Goal: Information Seeking & Learning: Understand process/instructions

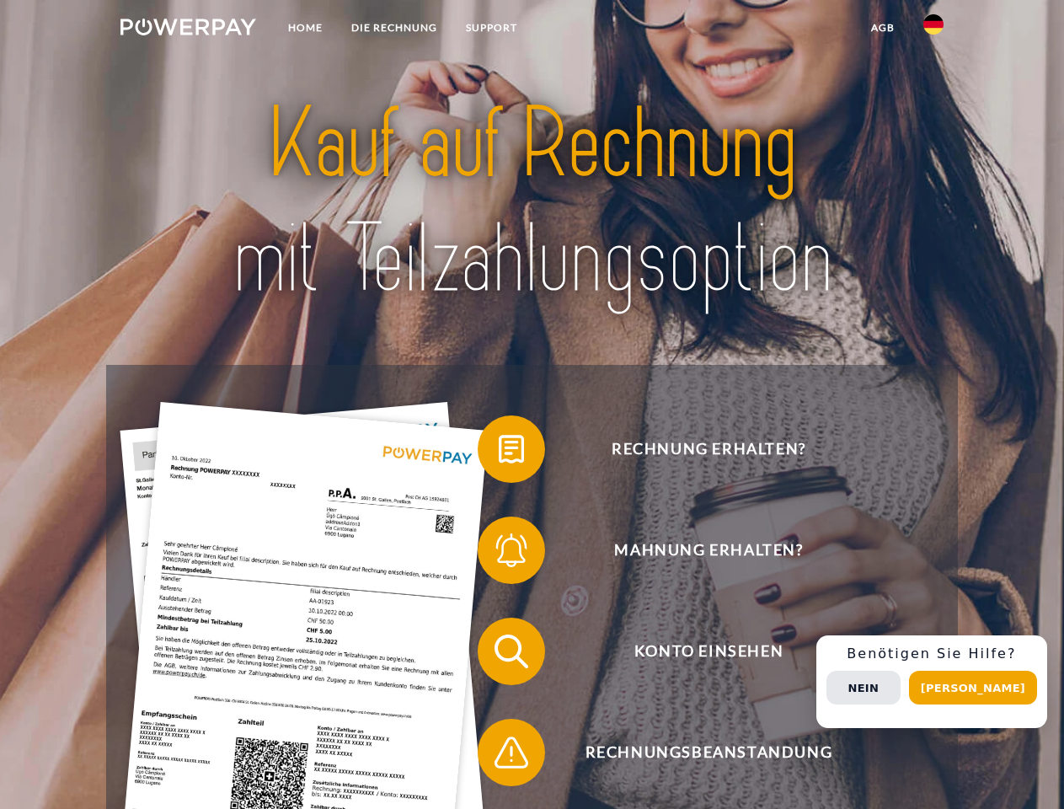
click at [188, 29] on img at bounding box center [188, 27] width 136 height 17
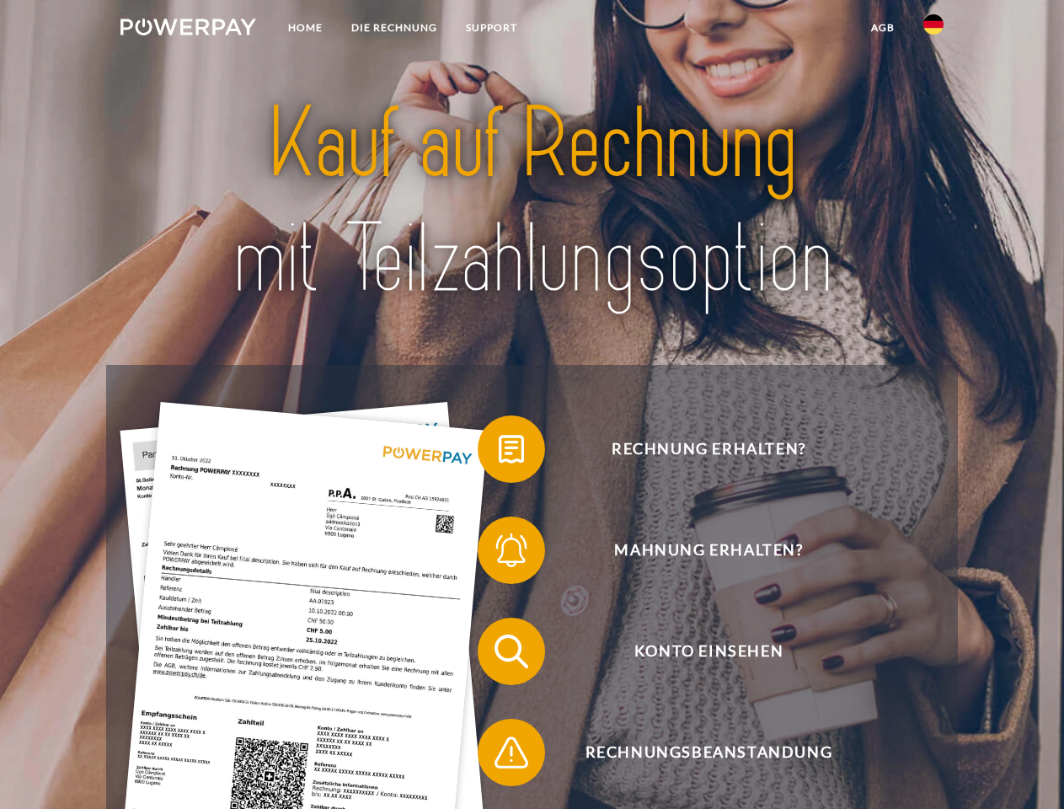
click at [933, 29] on img at bounding box center [933, 24] width 20 height 20
click at [882, 28] on link "agb" at bounding box center [883, 28] width 52 height 30
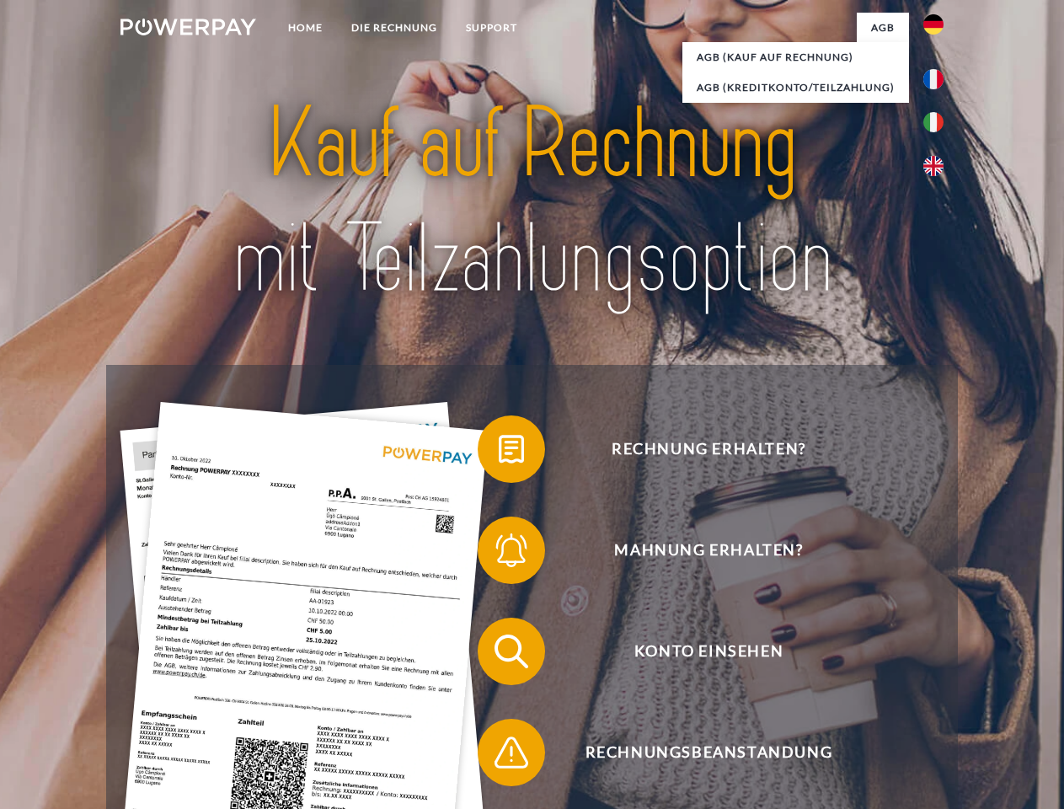
click at [499, 452] on span at bounding box center [486, 449] width 84 height 84
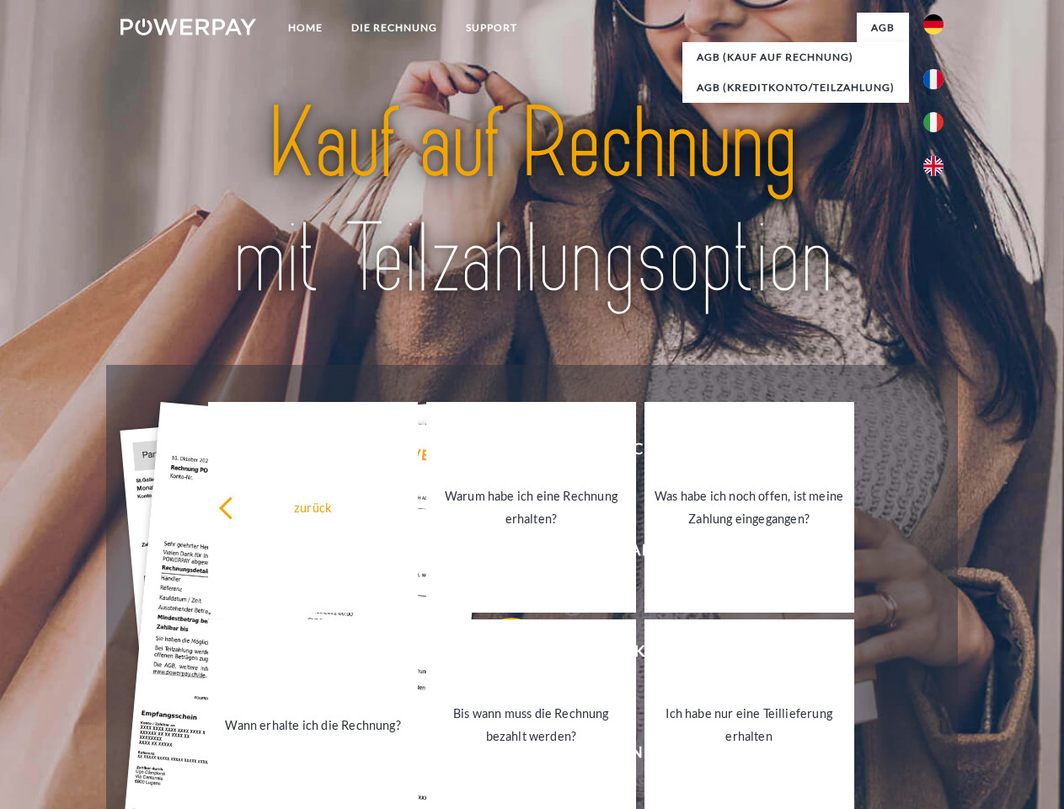
click at [499, 553] on link "Warum habe ich eine Rechnung erhalten?" at bounding box center [531, 507] width 210 height 211
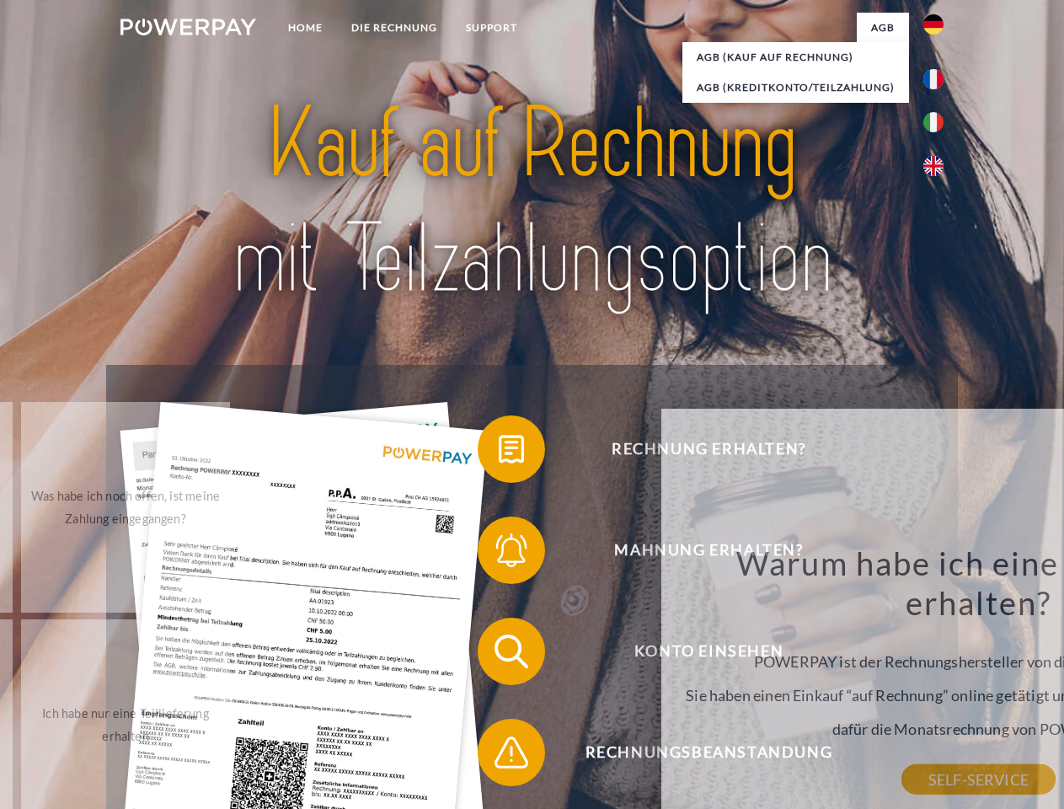
click at [499, 655] on span at bounding box center [486, 651] width 84 height 84
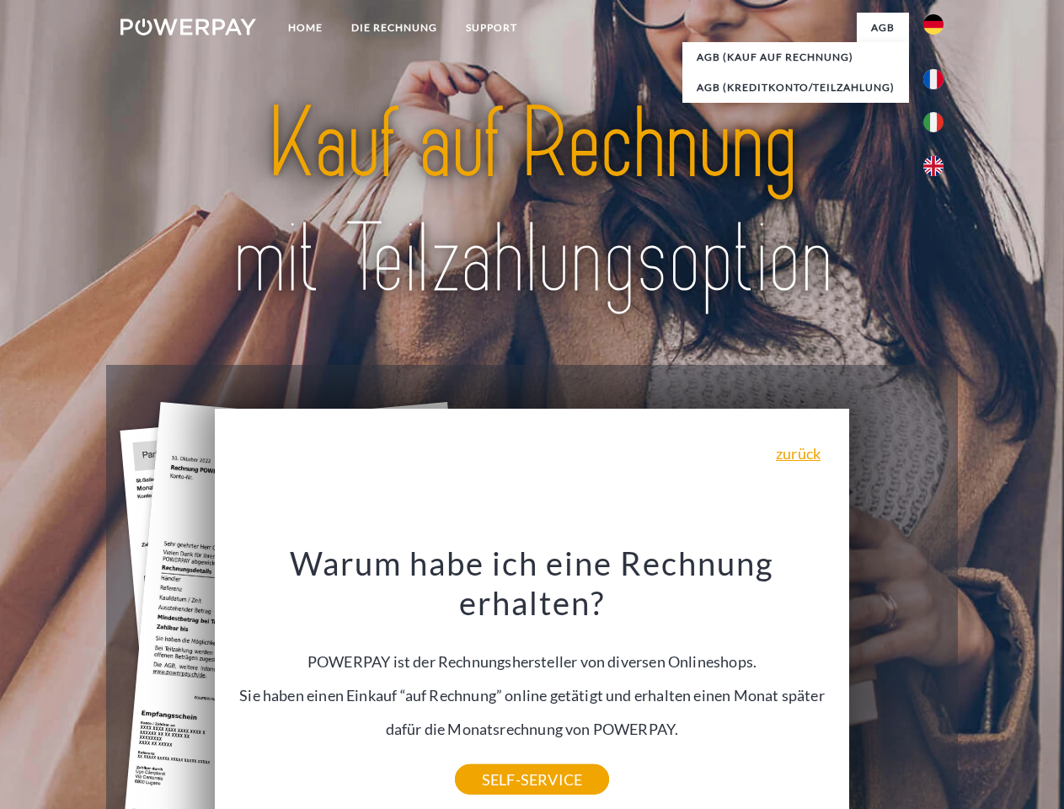
click at [499, 756] on div "Warum habe ich eine Rechnung erhalten? POWERPAY ist der Rechnungshersteller von…" at bounding box center [532, 660] width 615 height 237
click at [938, 681] on div "Rechnung erhalten? Mahnung erhalten? Konto einsehen" at bounding box center [531, 702] width 851 height 674
click at [896, 685] on span "Konto einsehen" at bounding box center [708, 650] width 413 height 67
click at [979, 687] on header "Home DIE RECHNUNG SUPPORT" at bounding box center [532, 581] width 1064 height 1163
